Goal: Information Seeking & Learning: Learn about a topic

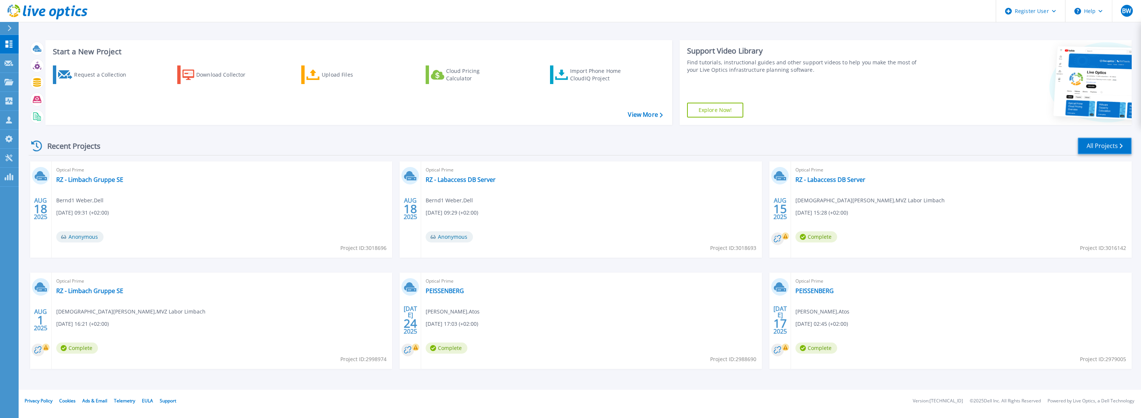
click at [1108, 150] on link "All Projects" at bounding box center [1104, 146] width 54 height 17
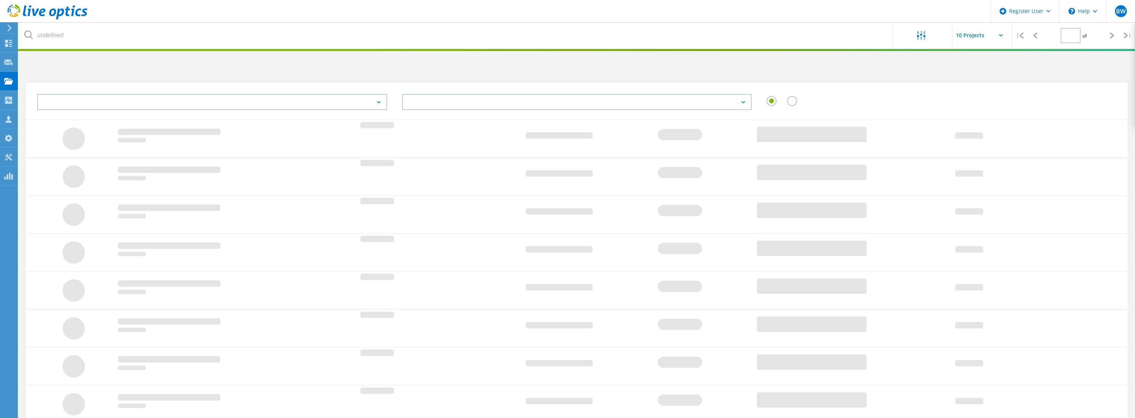
type input "1"
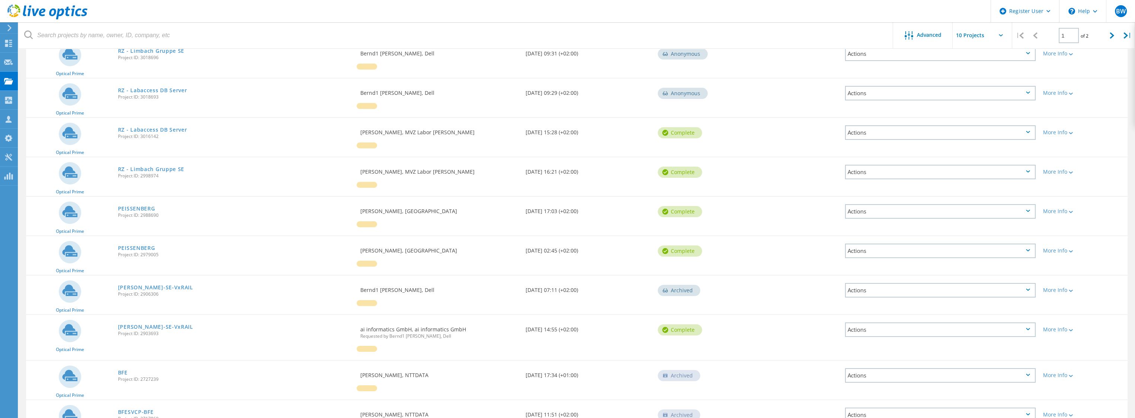
scroll to position [112, 0]
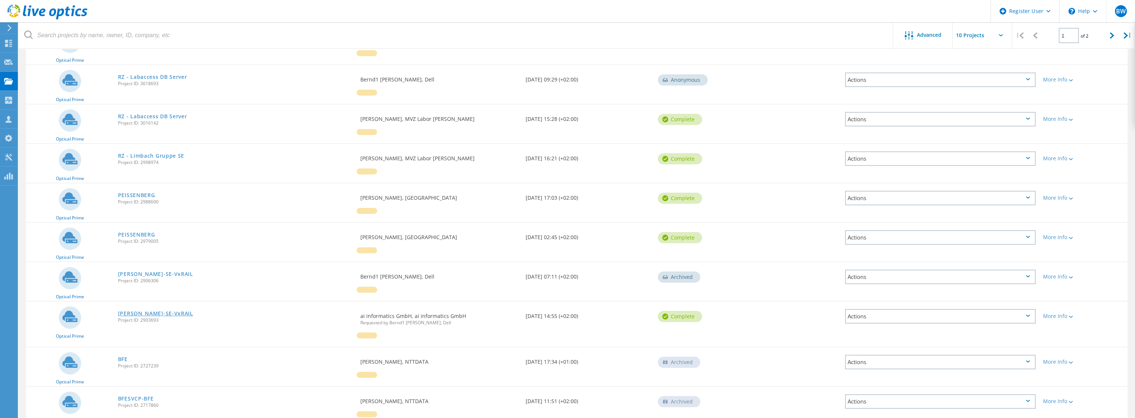
click at [146, 311] on link "[PERSON_NAME]-SE-VxRAIL" at bounding box center [155, 313] width 75 height 5
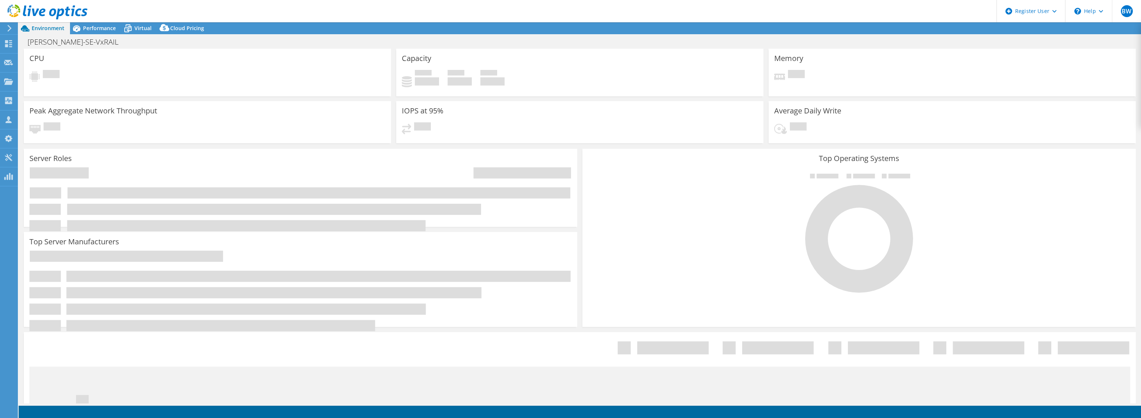
select select "EUFrankfurt"
select select "USD"
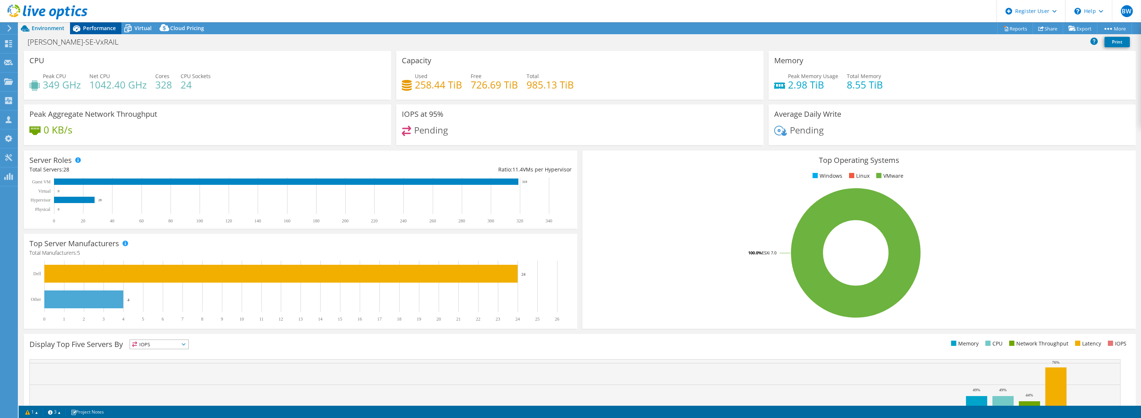
click at [106, 30] on span "Performance" at bounding box center [99, 28] width 33 height 7
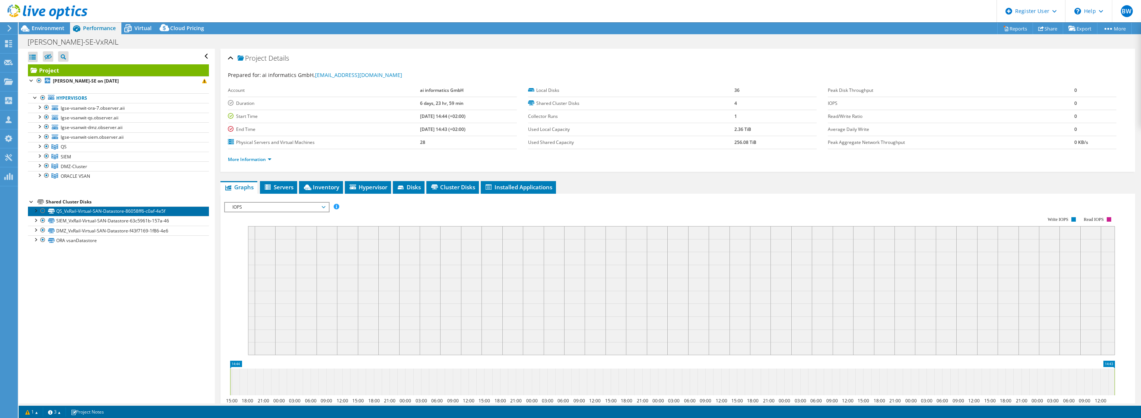
click at [64, 210] on link "QS_VxRail-Virtual-SAN-Datastore-86058ff6-c0af-4e5f" at bounding box center [118, 212] width 181 height 10
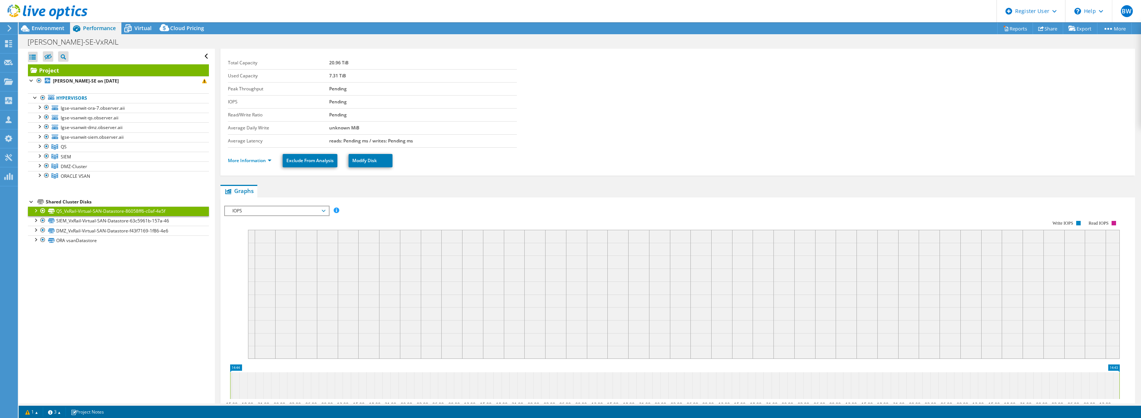
scroll to position [9, 0]
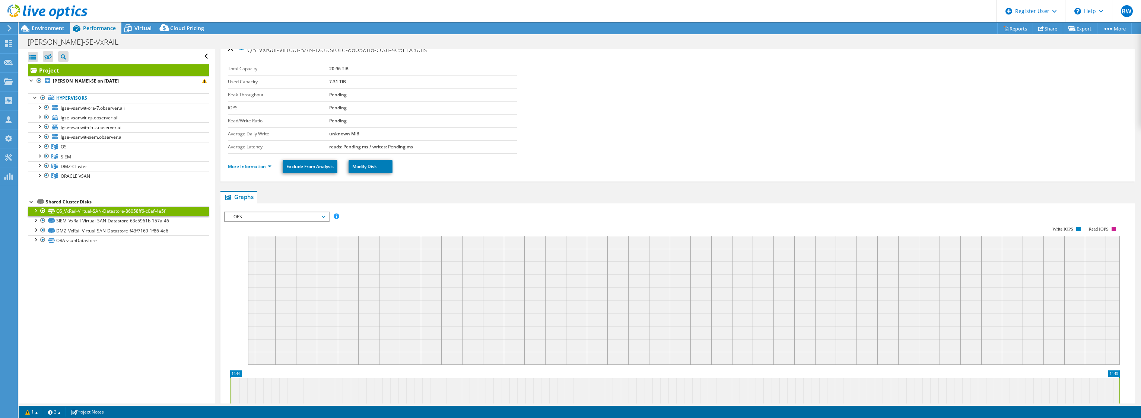
click at [36, 209] on div at bounding box center [35, 210] width 7 height 7
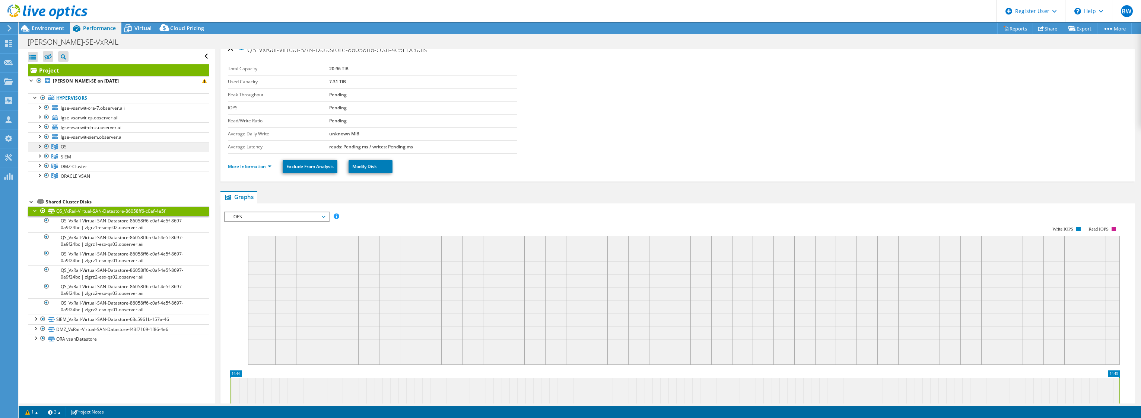
click at [71, 146] on link "QS" at bounding box center [118, 147] width 181 height 10
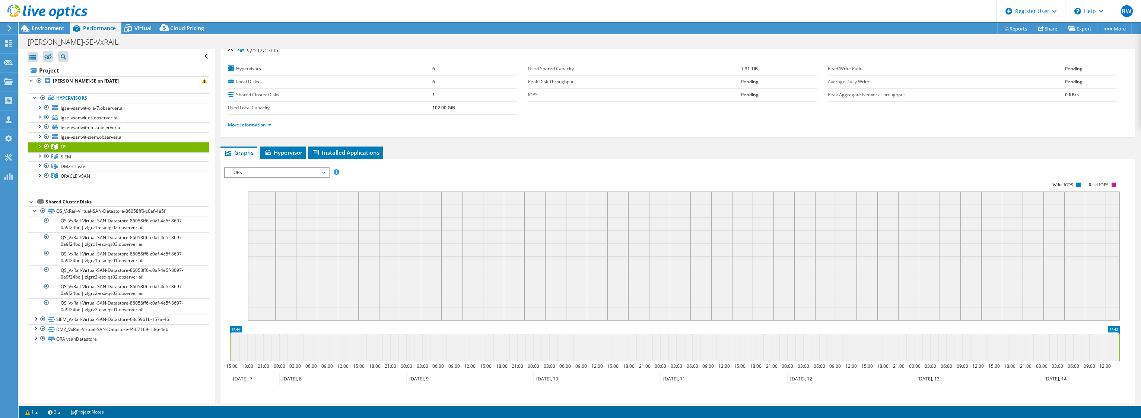
click at [41, 147] on div at bounding box center [38, 145] width 7 height 7
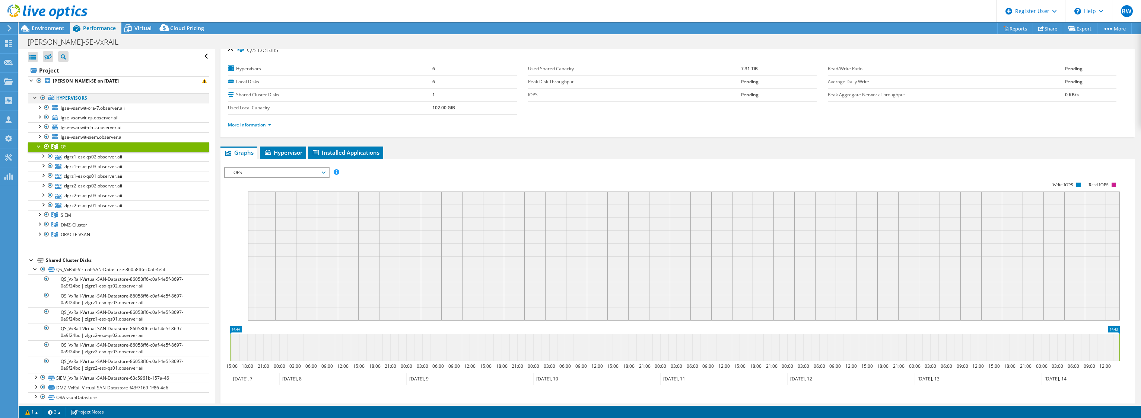
click at [42, 96] on div at bounding box center [42, 97] width 7 height 9
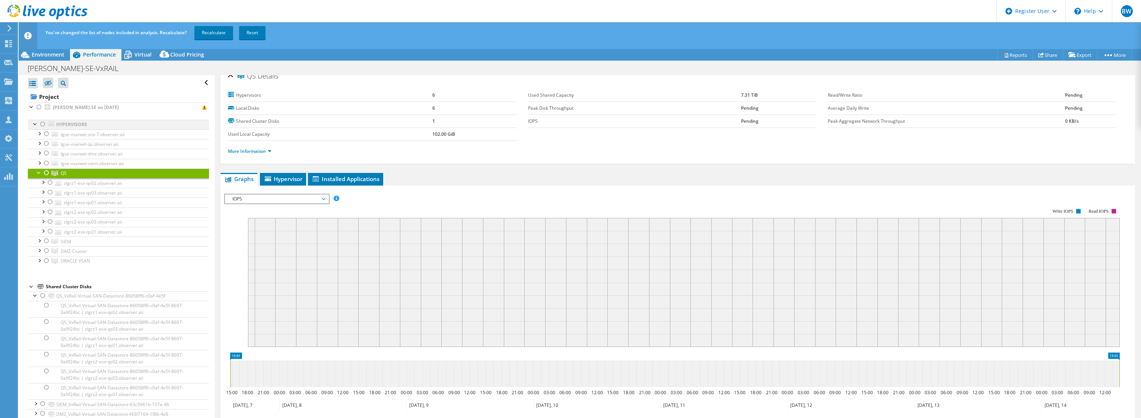
click at [42, 125] on div at bounding box center [42, 124] width 7 height 9
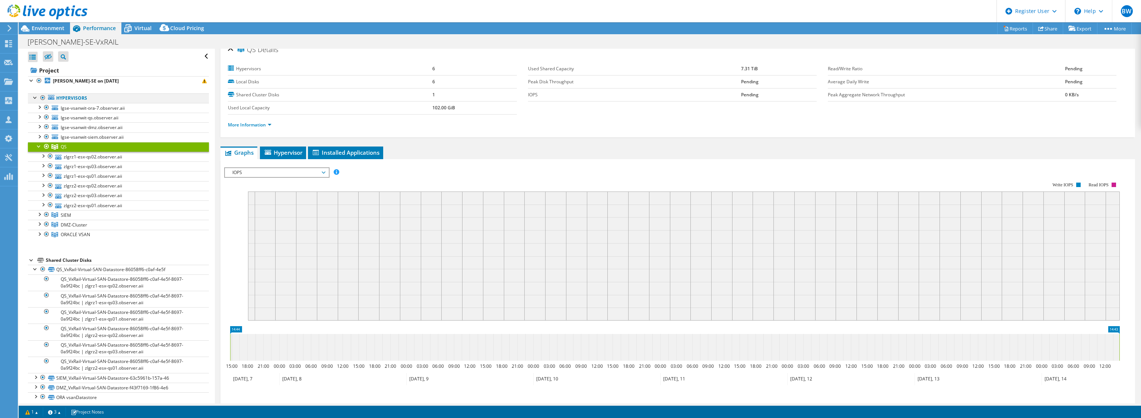
click at [40, 96] on div at bounding box center [42, 97] width 7 height 9
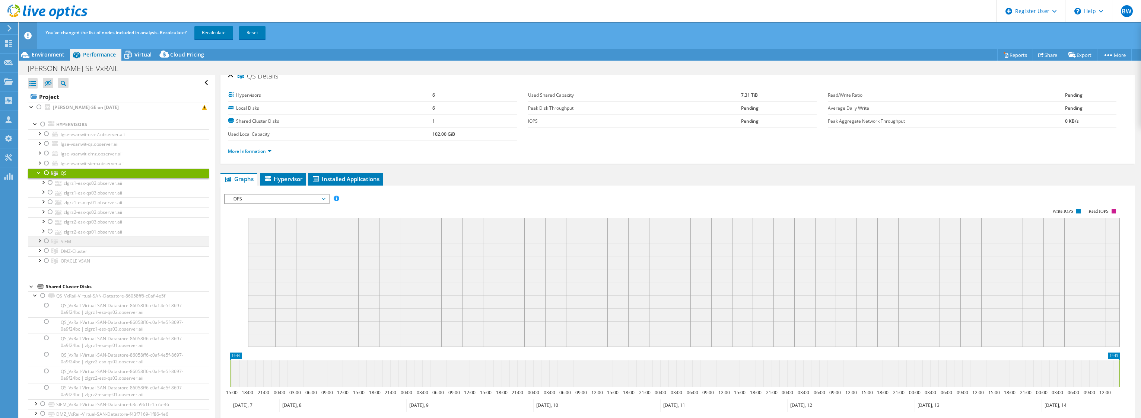
click at [45, 240] on div at bounding box center [46, 241] width 7 height 9
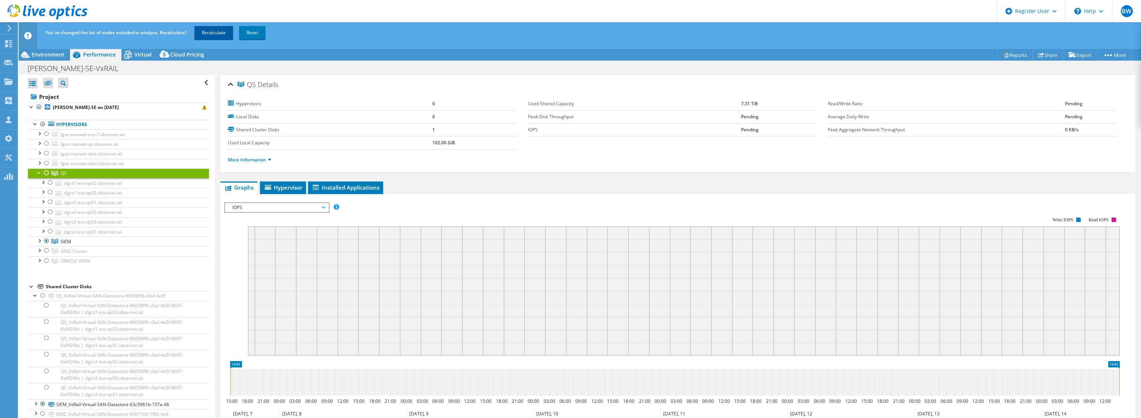
click at [206, 32] on link "Recalculate" at bounding box center [213, 32] width 39 height 13
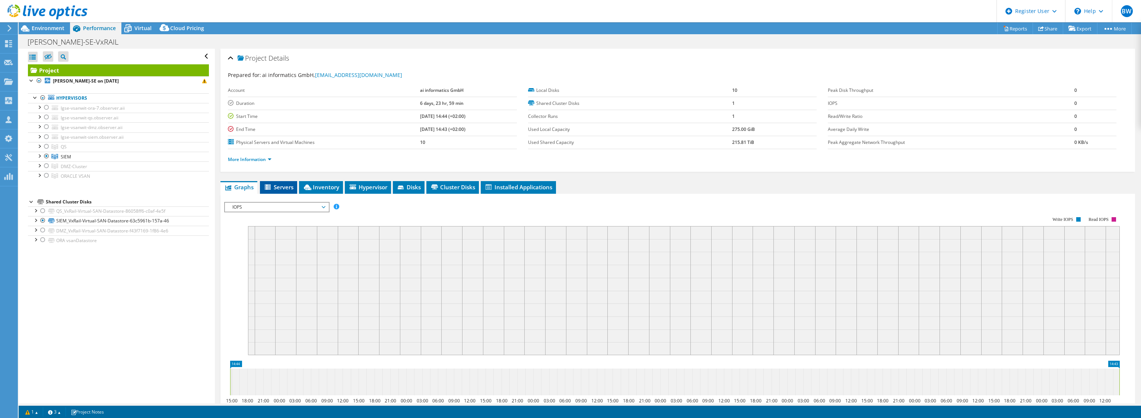
click at [287, 188] on span "Servers" at bounding box center [279, 187] width 30 height 7
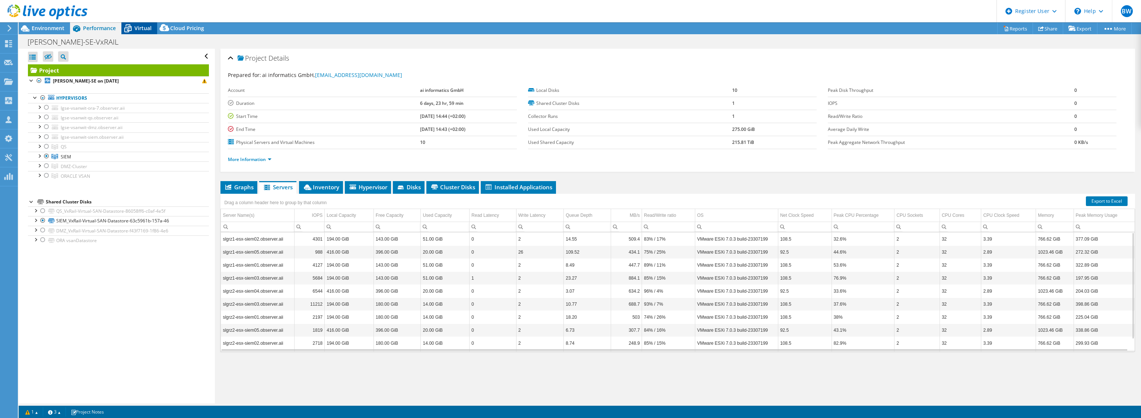
click at [143, 24] on div "Virtual" at bounding box center [139, 28] width 36 height 12
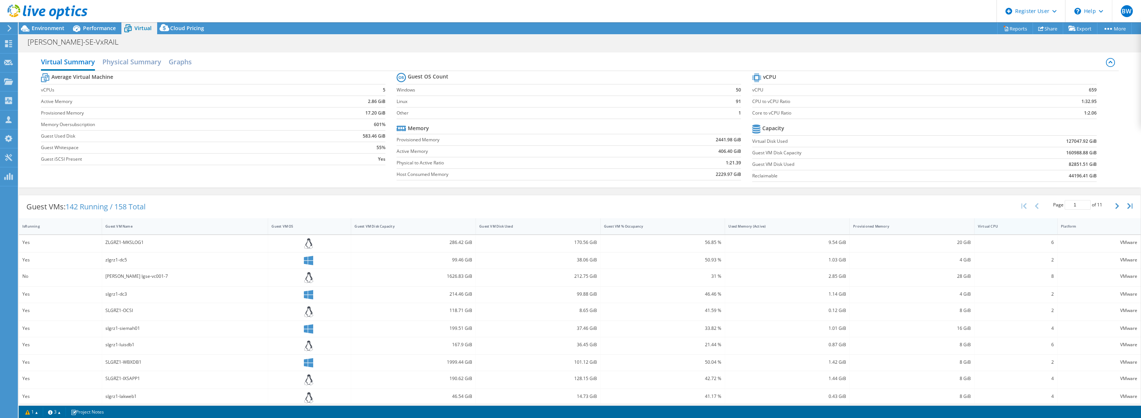
click at [1026, 226] on div "Virtual CPU" at bounding box center [1011, 226] width 67 height 5
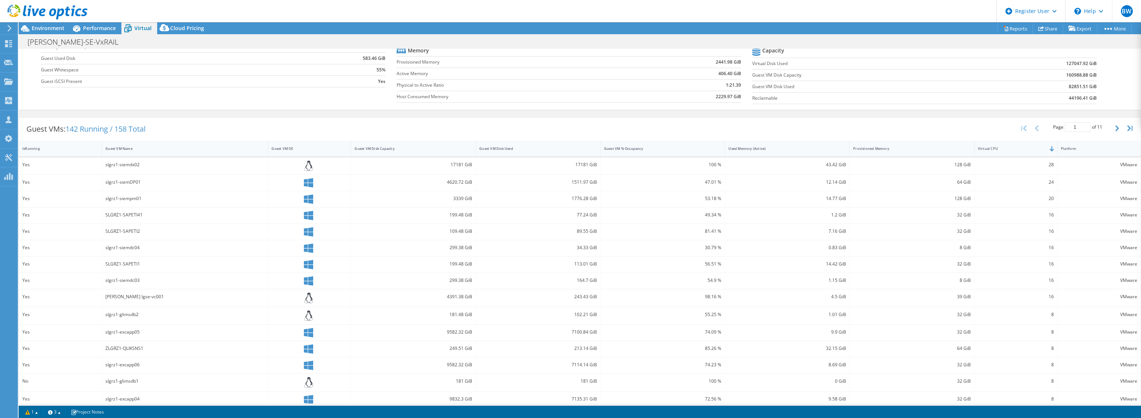
scroll to position [83, 0]
